Goal: Task Accomplishment & Management: Manage account settings

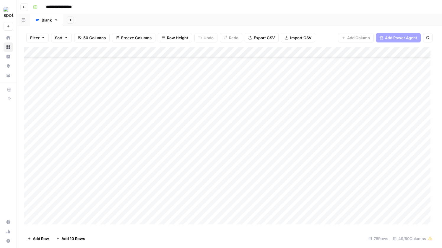
scroll to position [593, 0]
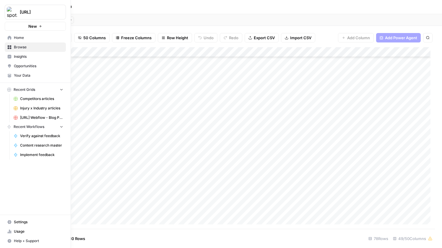
click at [25, 222] on span "Settings" at bounding box center [38, 222] width 49 height 5
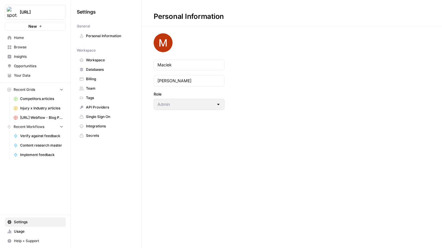
click at [97, 89] on span "Team" at bounding box center [109, 88] width 47 height 5
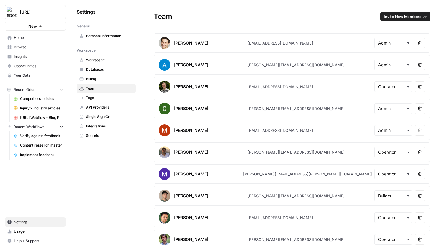
click at [395, 15] on span "Invite New Members" at bounding box center [403, 17] width 38 height 6
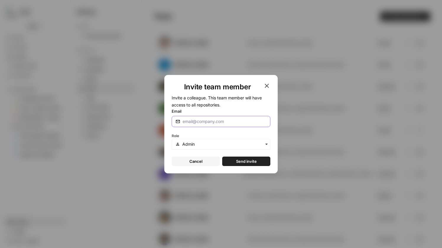
click at [220, 119] on input "Email" at bounding box center [225, 122] width 84 height 6
paste input "[PERSON_NAME][EMAIL_ADDRESS][DOMAIN_NAME]"
type input "[PERSON_NAME][EMAIL_ADDRESS][DOMAIN_NAME]"
click at [245, 146] on div "button" at bounding box center [221, 144] width 99 height 11
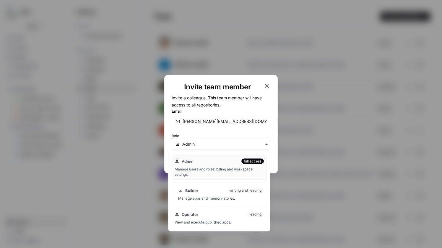
click at [206, 191] on div "Builder writing and reading" at bounding box center [221, 191] width 86 height 6
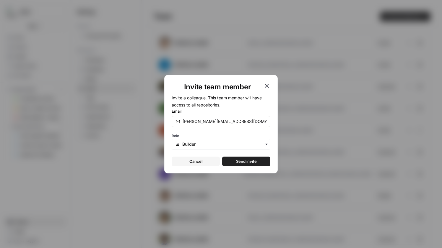
click at [246, 162] on span "Send invite" at bounding box center [246, 162] width 21 height 6
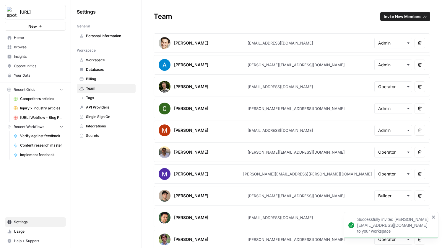
click at [45, 14] on span "[URL]" at bounding box center [38, 12] width 36 height 6
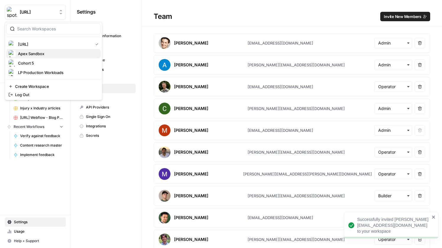
click at [44, 54] on span "Apex Sandbox" at bounding box center [57, 54] width 78 height 6
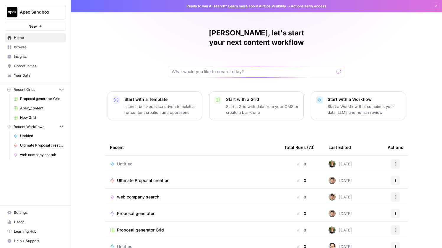
click at [35, 216] on link "Settings" at bounding box center [35, 212] width 61 height 9
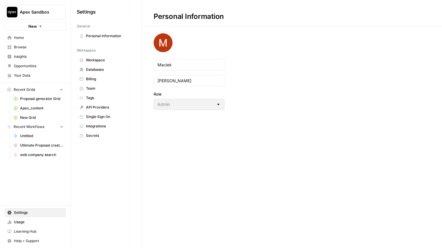
click at [102, 92] on link "Team" at bounding box center [106, 88] width 59 height 9
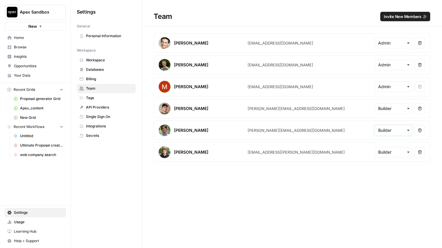
click at [392, 131] on input "text" at bounding box center [393, 131] width 30 height 6
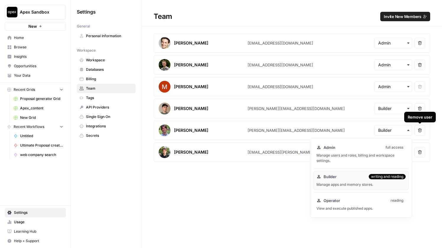
click at [418, 130] on icon "button" at bounding box center [420, 131] width 4 height 4
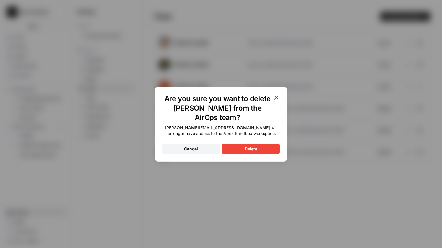
click at [260, 149] on button "Delete" at bounding box center [251, 149] width 58 height 11
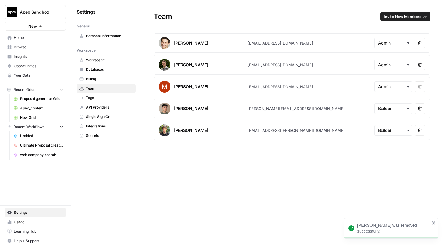
click at [421, 64] on icon "button" at bounding box center [420, 65] width 4 height 4
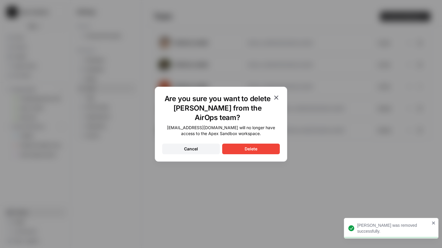
click at [254, 147] on div "Delete" at bounding box center [251, 149] width 13 height 6
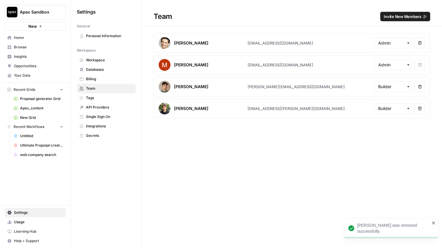
click at [391, 17] on span "Invite New Members" at bounding box center [403, 17] width 38 height 6
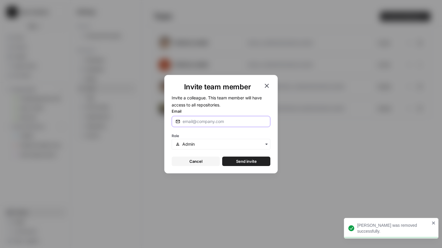
click at [214, 122] on input "Email" at bounding box center [225, 122] width 84 height 6
paste input "[PERSON_NAME][EMAIL_ADDRESS][DOMAIN_NAME]"
type input "[PERSON_NAME][EMAIL_ADDRESS][DOMAIN_NAME]"
click at [237, 161] on span "Send invite" at bounding box center [246, 162] width 21 height 6
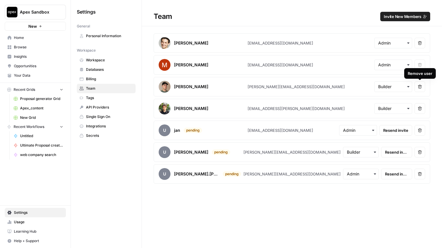
click at [418, 87] on icon "button" at bounding box center [420, 87] width 4 height 4
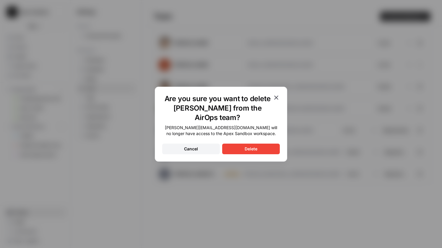
click at [240, 150] on button "Delete" at bounding box center [251, 149] width 58 height 11
